Goal: Check status: Check status

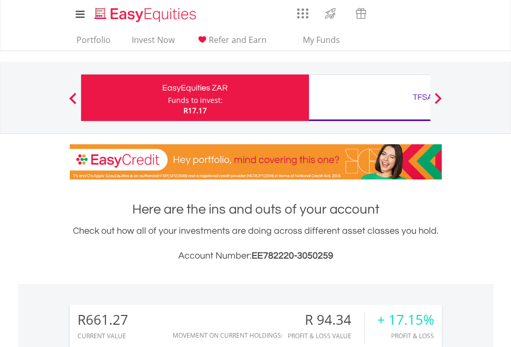
click at [168, 98] on div "Funds to invest:" at bounding box center [195, 100] width 55 height 10
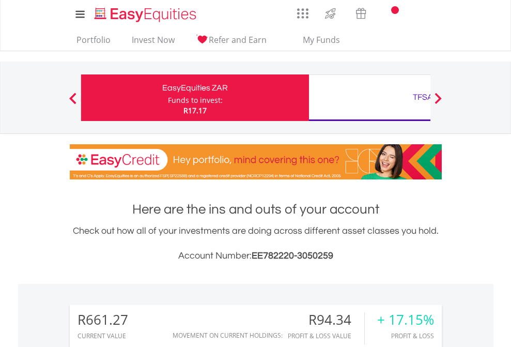
scroll to position [813, 0]
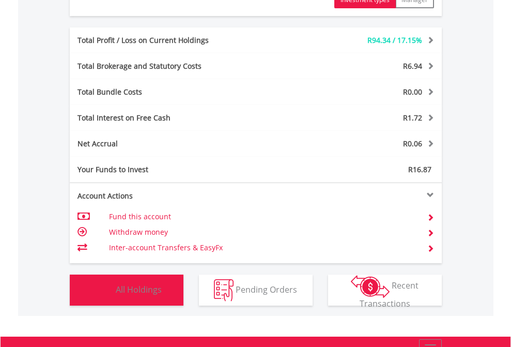
click at [116, 295] on span "All Holdings" at bounding box center [139, 288] width 46 height 11
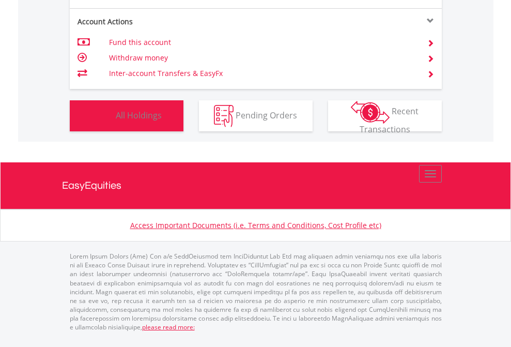
scroll to position [99, 162]
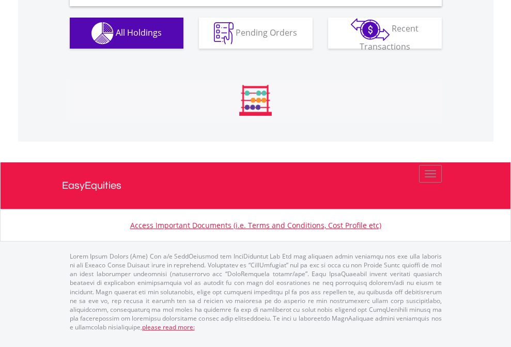
scroll to position [999, 0]
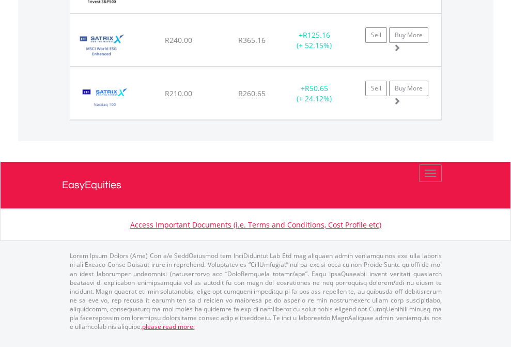
scroll to position [74, 0]
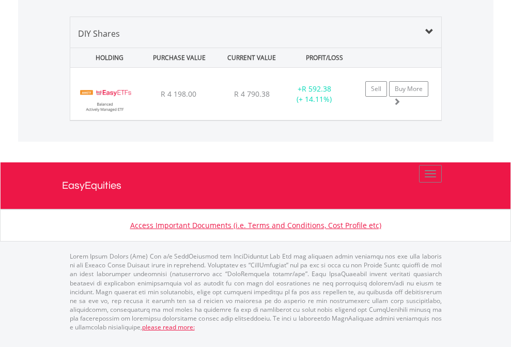
scroll to position [1029, 0]
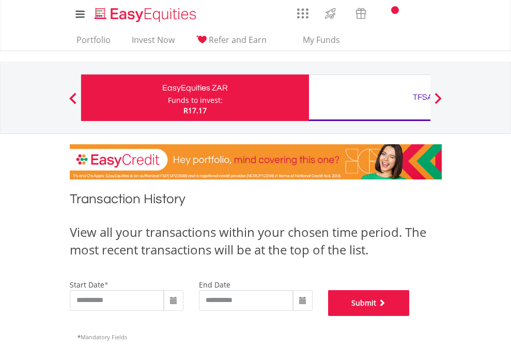
click at [410, 316] on button "Submit" at bounding box center [369, 303] width 82 height 26
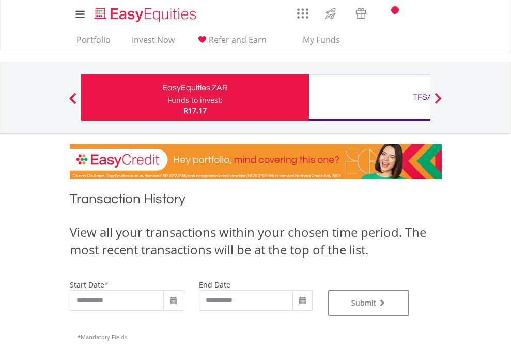
click at [370, 98] on div "TFSA" at bounding box center [423, 97] width 216 height 14
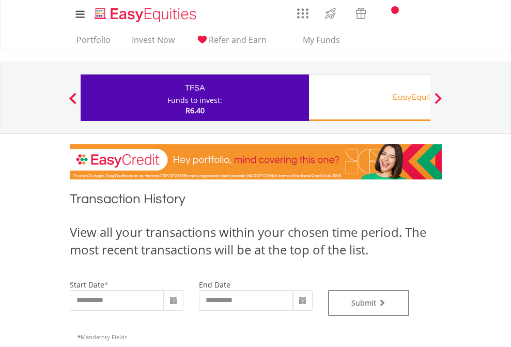
type input "**********"
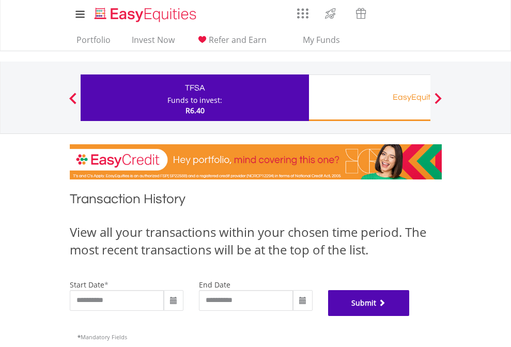
click at [410, 316] on button "Submit" at bounding box center [369, 303] width 82 height 26
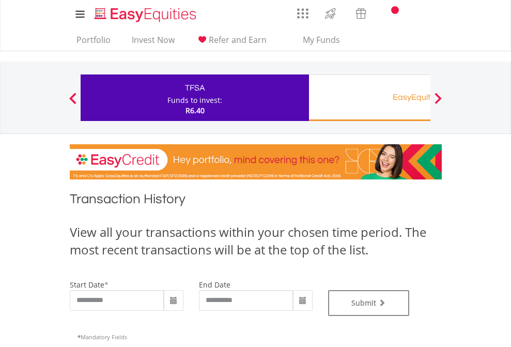
click at [370, 98] on div "EasyEquities RA" at bounding box center [423, 97] width 216 height 14
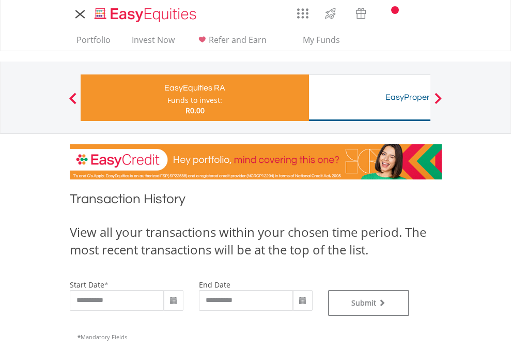
type input "**********"
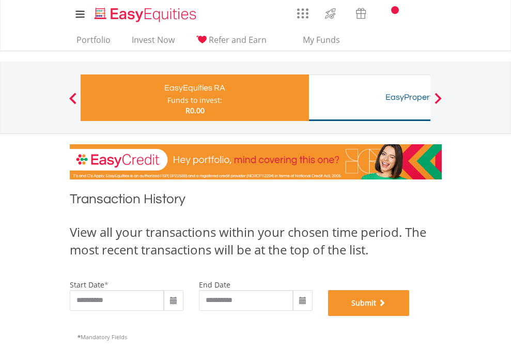
click at [410, 316] on button "Submit" at bounding box center [369, 303] width 82 height 26
